Goal: Task Accomplishment & Management: Complete application form

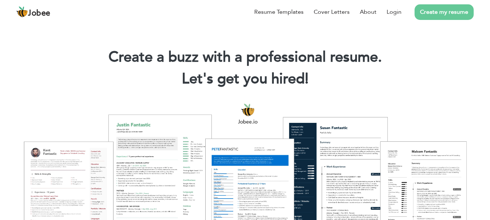
click at [445, 13] on link "Create my resume" at bounding box center [444, 12] width 59 height 16
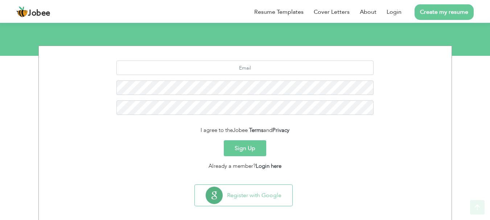
scroll to position [81, 0]
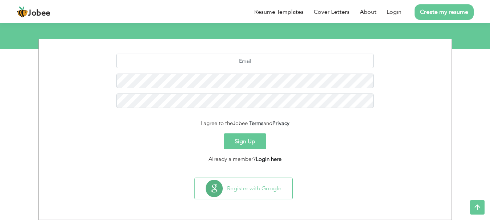
click at [266, 158] on link "Login here" at bounding box center [269, 159] width 26 height 7
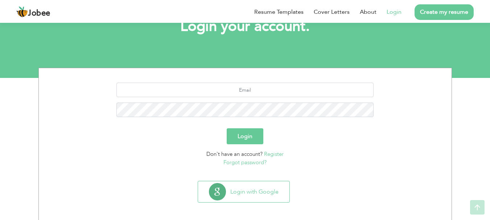
scroll to position [55, 0]
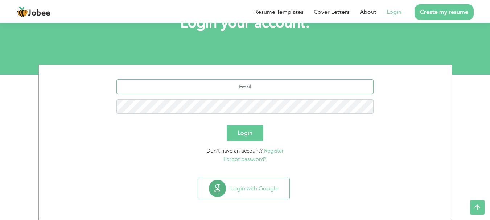
click at [243, 89] on input "text" at bounding box center [245, 86] width 257 height 15
type input "[EMAIL_ADDRESS][DOMAIN_NAME]"
click at [227, 125] on button "Login" at bounding box center [245, 133] width 37 height 16
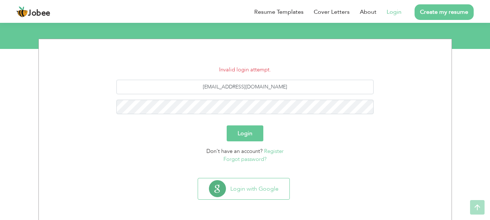
scroll to position [81, 0]
click at [246, 160] on link "Forgot password?" at bounding box center [245, 158] width 43 height 7
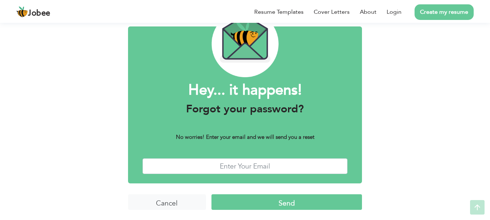
scroll to position [41, 0]
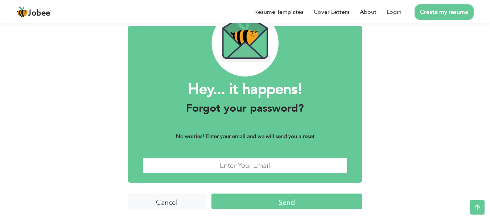
click at [258, 163] on input "text" at bounding box center [245, 166] width 205 height 16
type input "[EMAIL_ADDRESS][DOMAIN_NAME]"
click at [261, 203] on input "Send" at bounding box center [287, 202] width 151 height 16
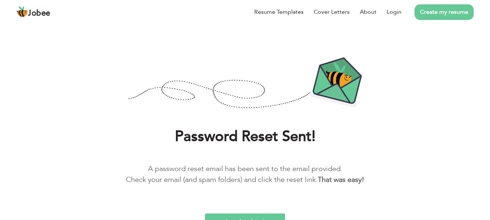
scroll to position [26, 0]
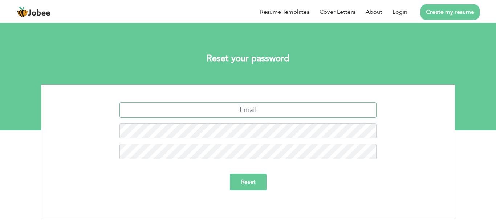
click at [262, 113] on input "text" at bounding box center [247, 110] width 257 height 16
click at [245, 113] on input "text" at bounding box center [247, 110] width 257 height 16
type input "[EMAIL_ADDRESS][DOMAIN_NAME]"
click at [248, 180] on input "Reset" at bounding box center [248, 182] width 37 height 17
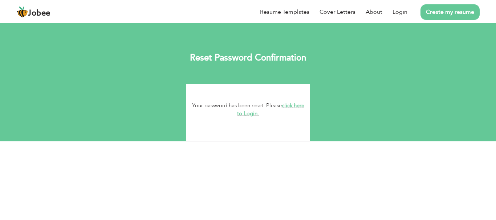
click at [252, 113] on link "click here to Login." at bounding box center [270, 110] width 67 height 16
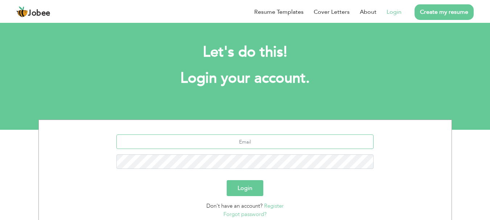
click at [266, 146] on input "text" at bounding box center [245, 142] width 257 height 15
type input "[EMAIL_ADDRESS][DOMAIN_NAME]"
click at [227, 180] on button "Login" at bounding box center [245, 188] width 37 height 16
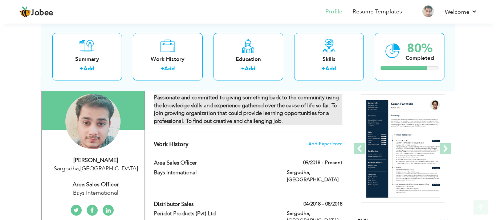
scroll to position [76, 0]
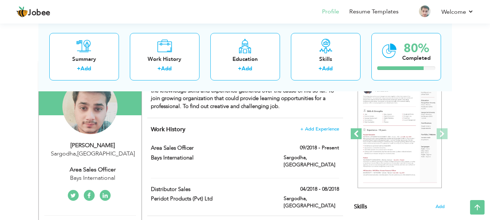
click at [358, 132] on span at bounding box center [356, 134] width 11 height 11
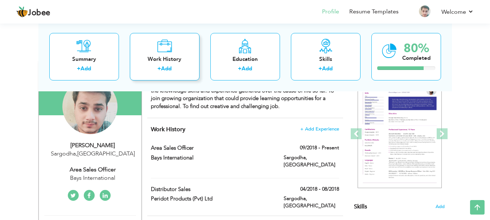
click at [165, 49] on icon at bounding box center [164, 45] width 15 height 15
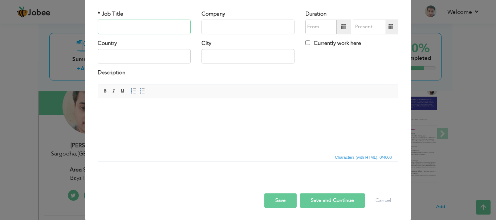
scroll to position [40, 0]
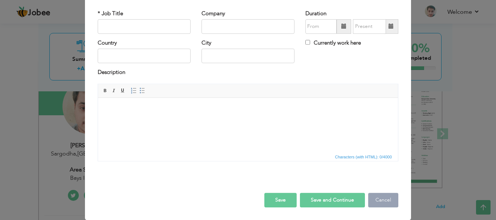
click at [378, 204] on button "Cancel" at bounding box center [383, 200] width 30 height 15
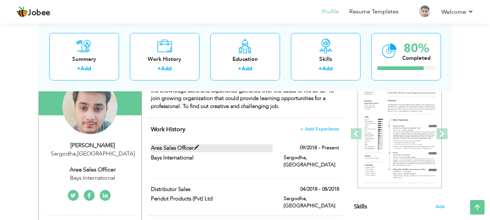
click at [196, 150] on span at bounding box center [196, 147] width 5 height 5
type input "Area sales officer"
type input "Bays International"
type input "09/2018"
type input "[GEOGRAPHIC_DATA]"
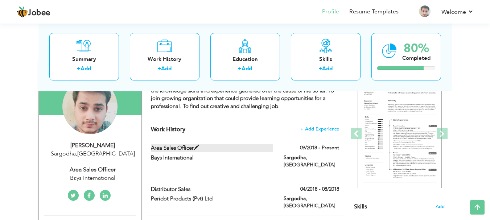
type input "Sargodha"
checkbox input "true"
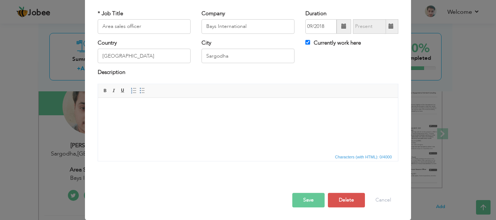
scroll to position [0, 0]
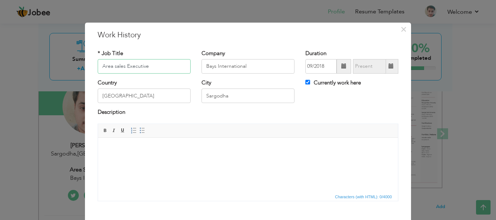
type input "Area sales Executive"
click at [204, 150] on body at bounding box center [247, 149] width 285 height 8
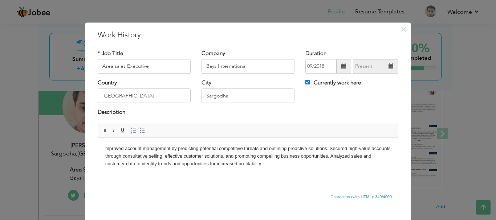
click at [105, 146] on html "mproved account management by predicting potential competitive threats and outl…" at bounding box center [248, 156] width 300 height 37
click at [139, 131] on span at bounding box center [142, 131] width 6 height 6
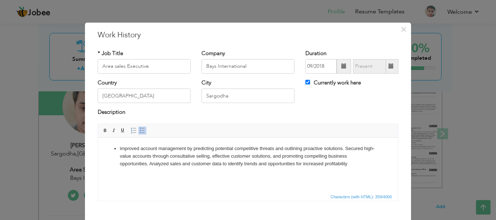
click at [344, 149] on li "improved account ma nagement by predicting potential competitive threats and ou…" at bounding box center [248, 156] width 256 height 23
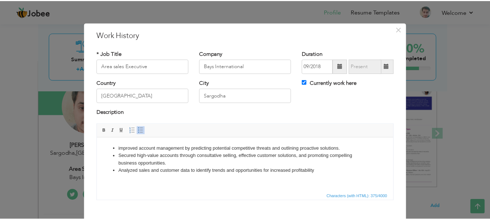
scroll to position [40, 0]
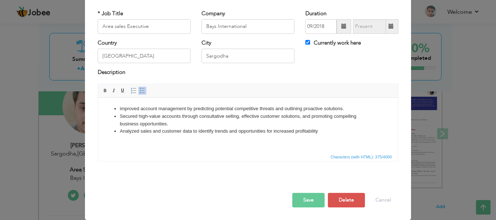
click at [309, 200] on button "Save" at bounding box center [308, 200] width 32 height 15
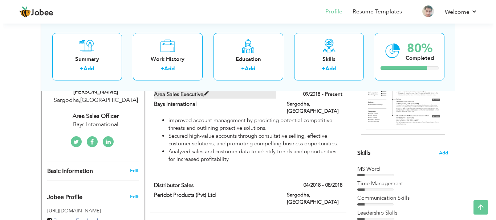
scroll to position [113, 0]
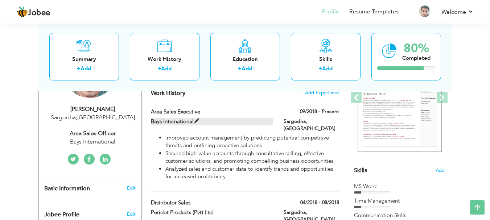
click at [198, 119] on span at bounding box center [196, 121] width 5 height 5
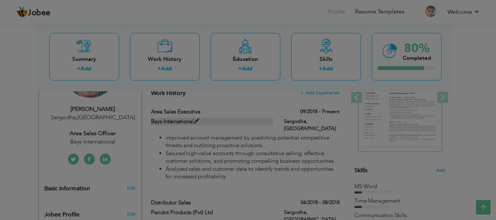
scroll to position [0, 0]
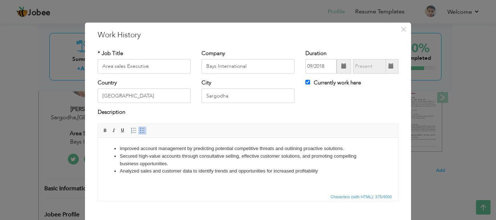
click at [323, 171] on li "Analyzed sales and customer data to identify trends and opportunities for incre…" at bounding box center [248, 171] width 256 height 8
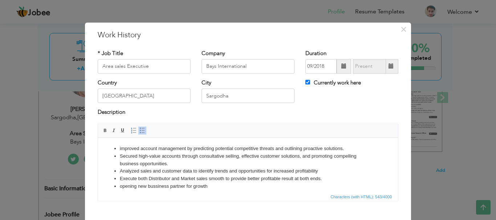
click at [122, 187] on li "opening new bussiness partner for growth" at bounding box center [248, 187] width 256 height 8
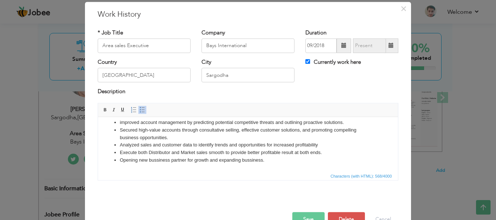
scroll to position [40, 0]
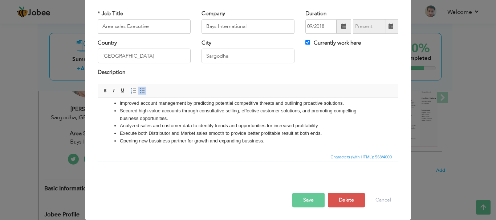
click at [306, 196] on button "Save" at bounding box center [308, 200] width 32 height 15
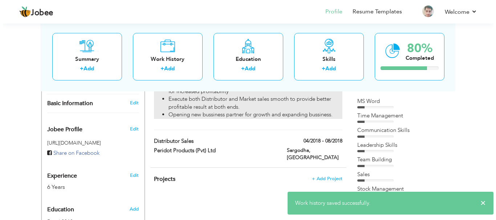
scroll to position [185, 0]
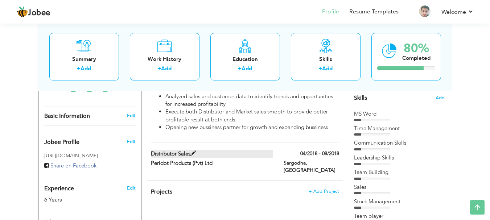
click at [193, 151] on span at bounding box center [193, 153] width 5 height 5
type input "Distributor Sales"
type input "Peridot Products (Pvt) Ltd"
type input "04/2018"
type input "08/2018"
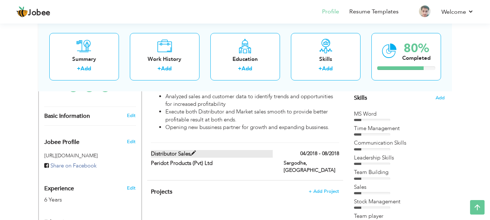
checkbox input "false"
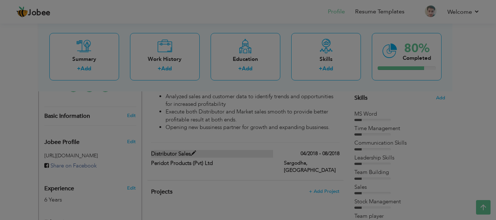
scroll to position [0, 0]
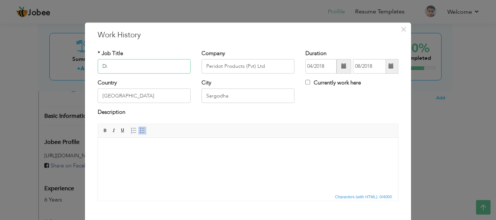
type input "D"
type input "s"
type input "Sales Representer (SR)"
click at [221, 132] on span "Editor toolbars Basic Styles Bold Italic Underline Paragraph Insert/Remove Numb…" at bounding box center [248, 131] width 300 height 14
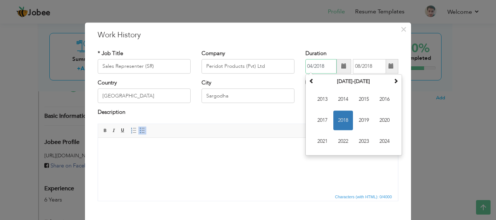
click at [310, 66] on input "04/2018" at bounding box center [320, 66] width 31 height 15
type input "02/2018"
click at [251, 145] on body at bounding box center [247, 149] width 285 height 8
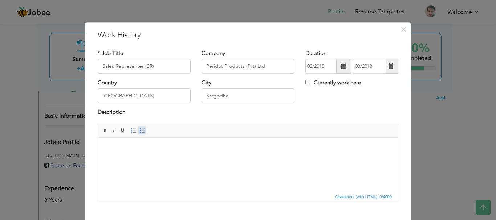
click at [142, 131] on span at bounding box center [142, 131] width 6 height 6
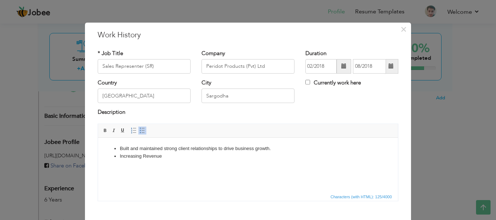
click at [142, 156] on li "Increasing Revenue" at bounding box center [248, 156] width 256 height 8
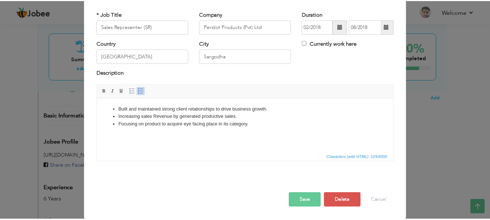
scroll to position [40, 0]
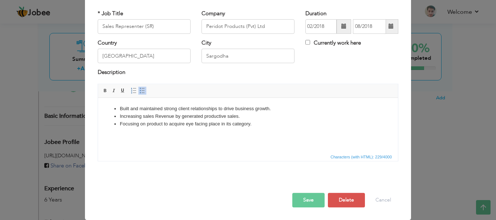
click at [313, 199] on button "Save" at bounding box center [308, 200] width 32 height 15
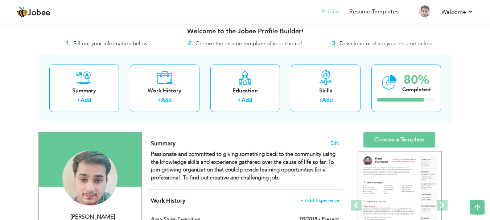
scroll to position [0, 0]
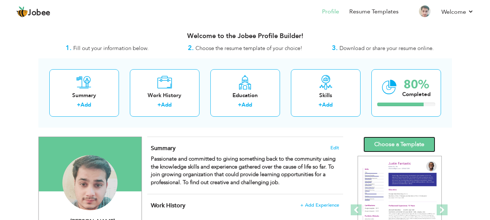
click at [381, 146] on link "Choose a Template" at bounding box center [400, 145] width 72 height 16
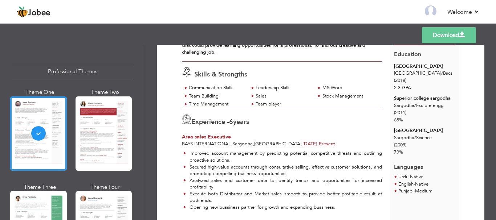
scroll to position [81, 0]
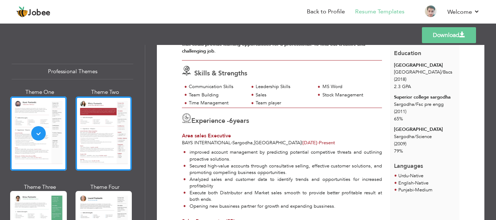
click at [101, 146] on div at bounding box center [104, 134] width 57 height 74
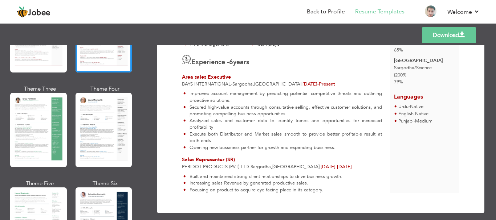
scroll to position [109, 0]
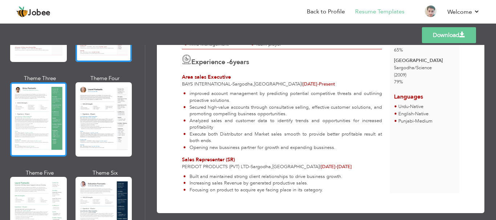
click at [37, 142] on div at bounding box center [38, 119] width 57 height 74
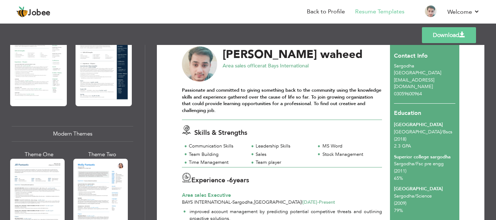
scroll to position [0, 0]
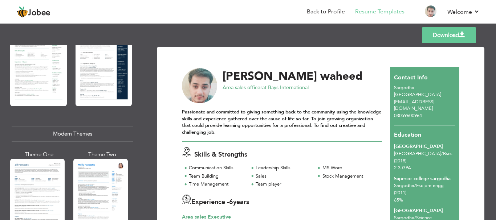
click at [431, 36] on link "Download" at bounding box center [449, 35] width 54 height 16
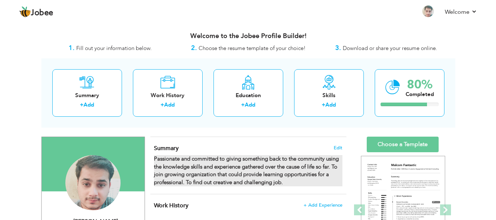
scroll to position [109, 0]
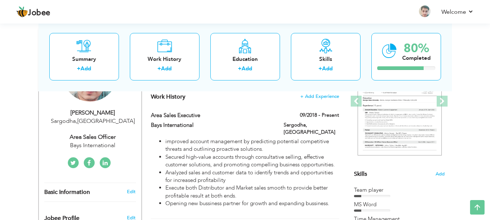
click at [99, 137] on div "Area sales officer" at bounding box center [92, 137] width 97 height 8
type input "[PERSON_NAME]"
type input "waheed"
type input "03059600964"
select select "number:166"
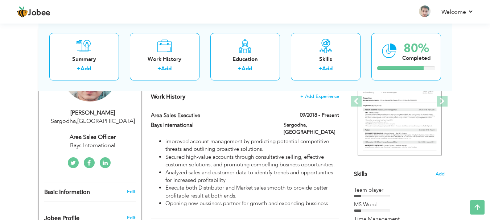
type input "Sargodha"
select select "number:8"
type input "Bays International"
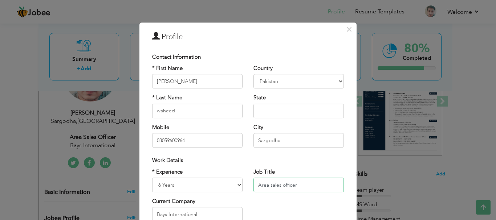
click at [300, 187] on input "Area sales officer" at bounding box center [298, 185] width 90 height 15
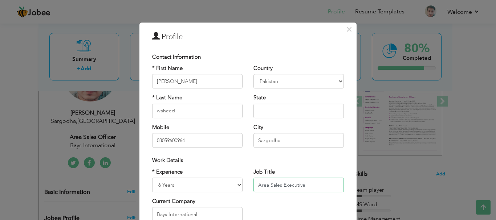
type input "Area Sales Executive"
click at [310, 207] on div "* Experience Entry Level Less than 1 Year 1 Year 2 Years 3 Years 4 Years 5 Year…" at bounding box center [248, 197] width 203 height 59
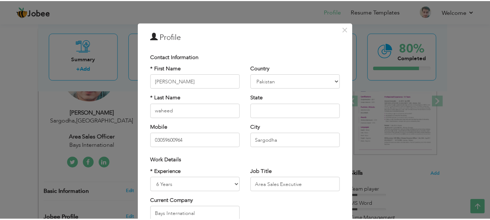
scroll to position [106, 0]
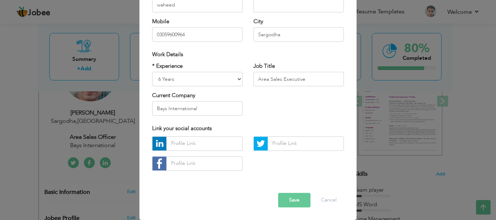
click at [293, 197] on button "Save" at bounding box center [294, 200] width 32 height 15
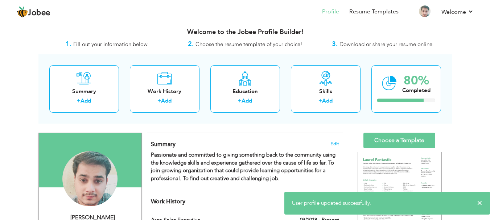
scroll to position [0, 0]
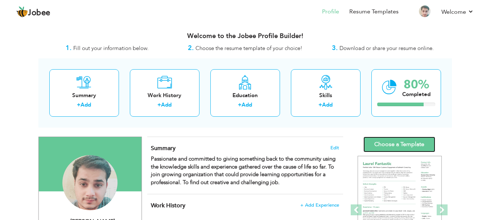
click at [408, 143] on link "Choose a Template" at bounding box center [400, 145] width 72 height 16
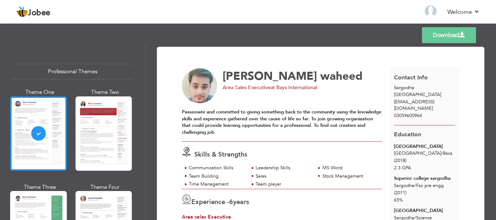
click at [447, 33] on link "Download" at bounding box center [449, 35] width 54 height 16
